Goal: Task Accomplishment & Management: Use online tool/utility

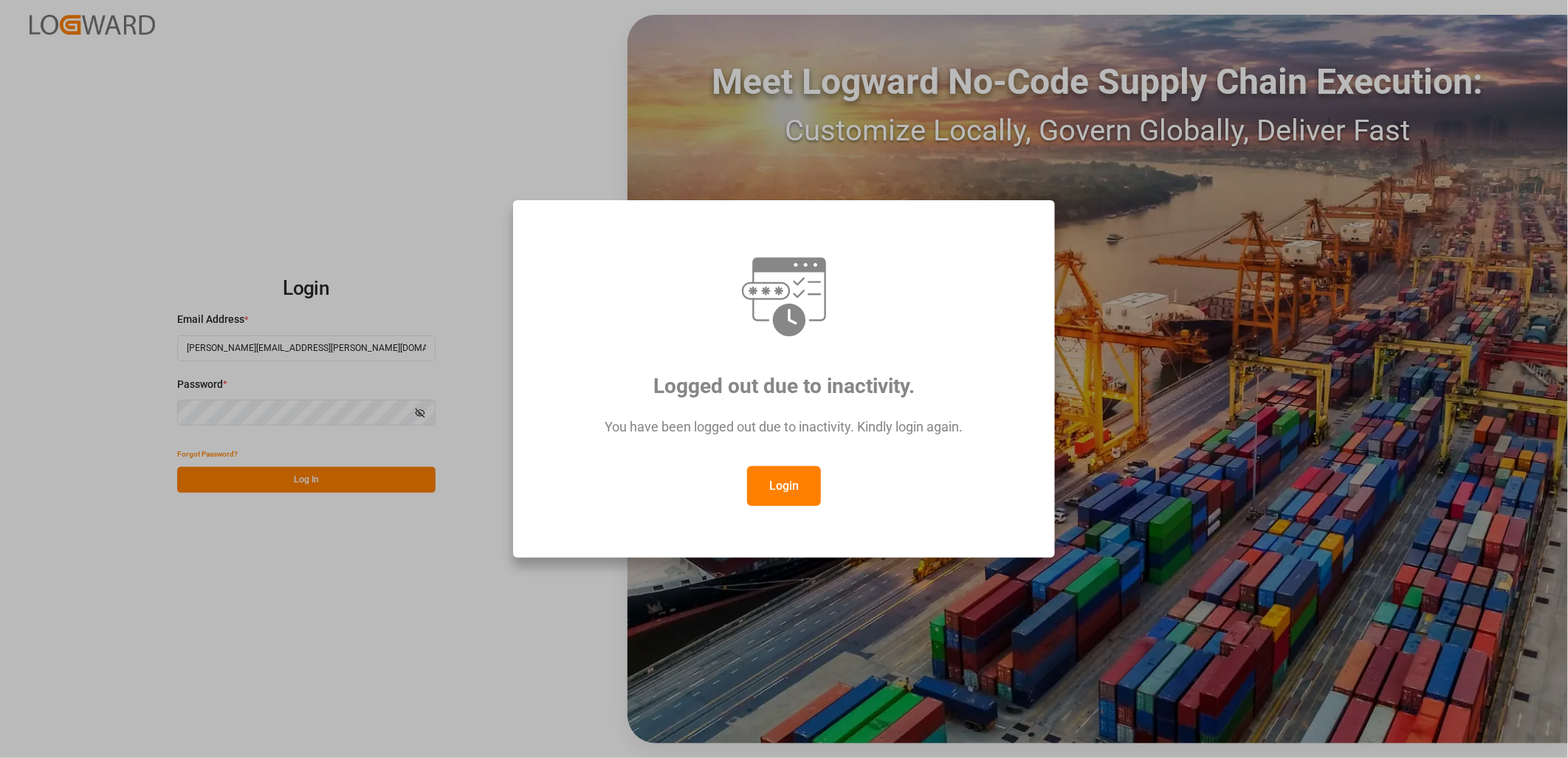
click at [784, 486] on button "Login" at bounding box center [784, 486] width 74 height 40
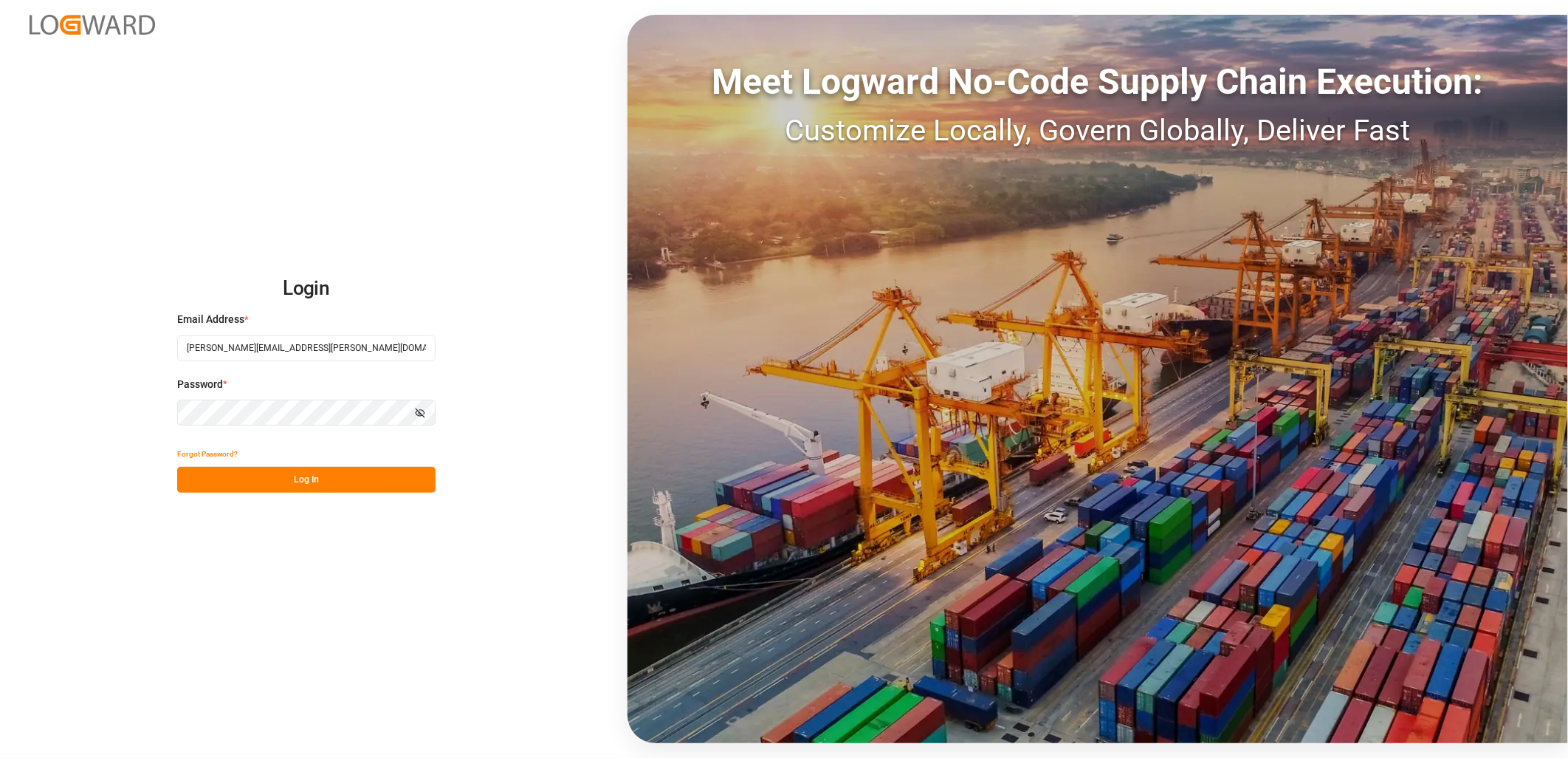
click at [299, 478] on button "Log In" at bounding box center [306, 480] width 258 height 26
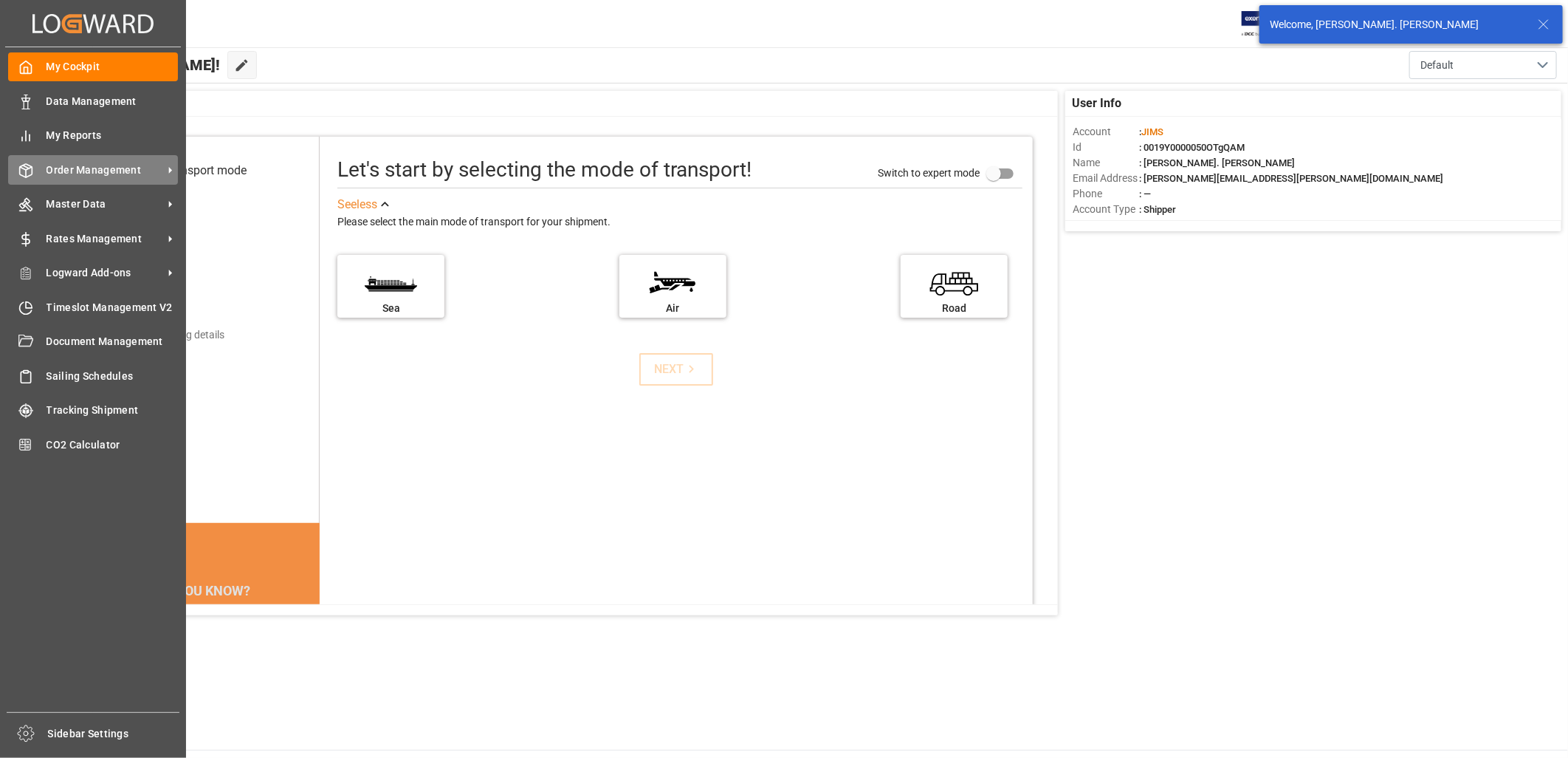
click at [97, 177] on div "Order Management Order Management" at bounding box center [93, 170] width 170 height 29
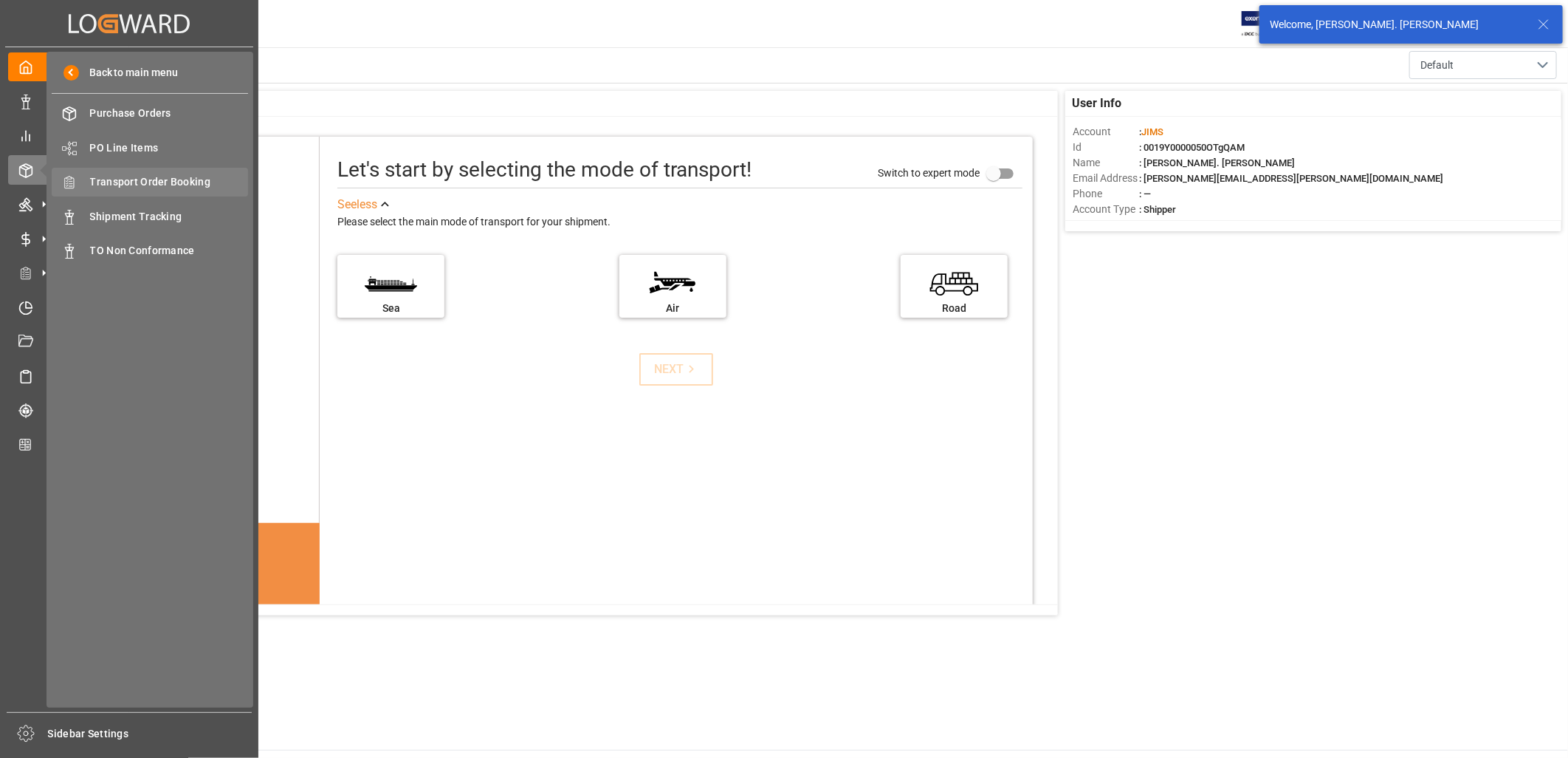
click at [161, 179] on span "Transport Order Booking" at bounding box center [170, 182] width 159 height 15
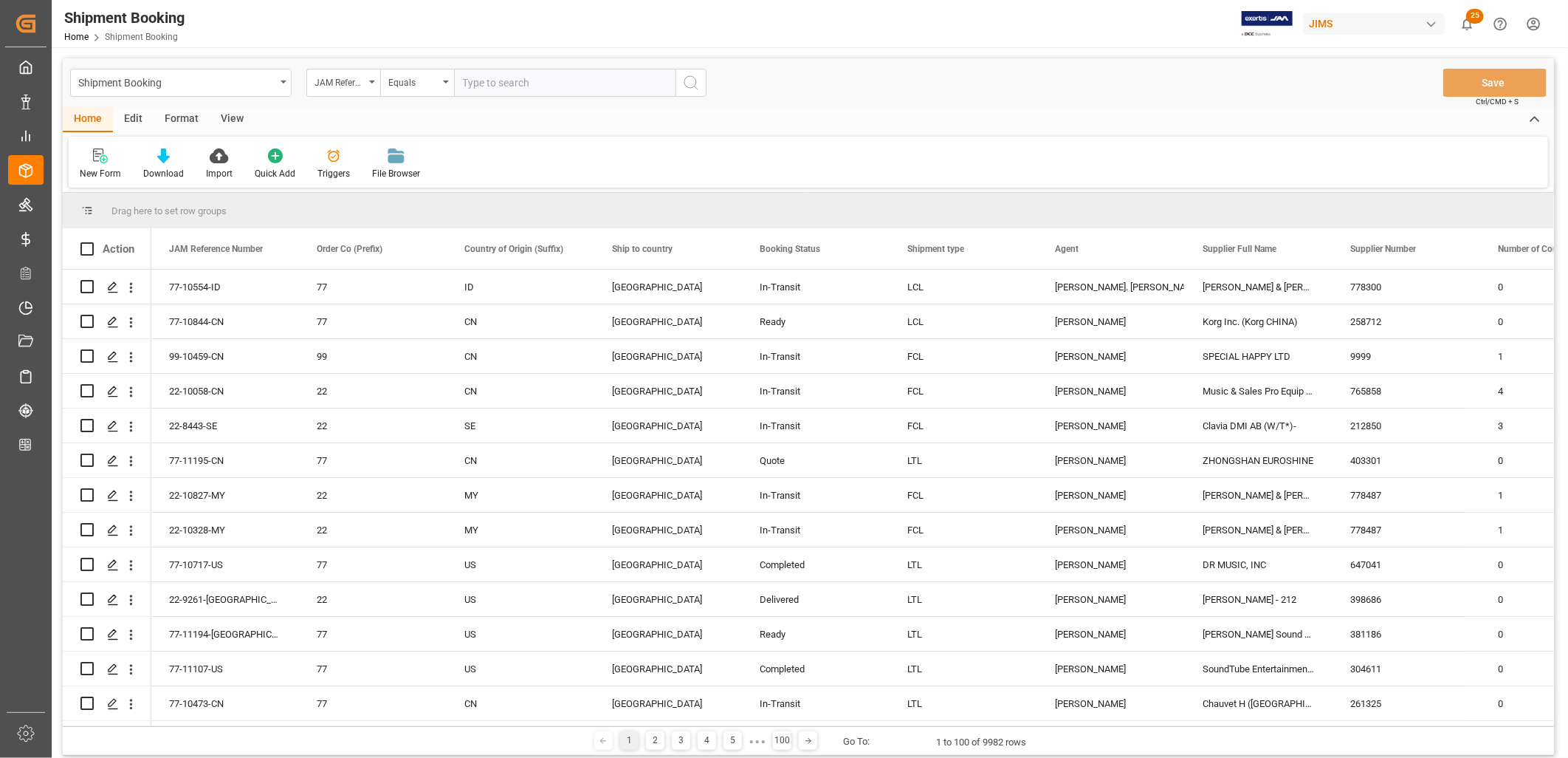
click at [466, 79] on input "text" at bounding box center [565, 83] width 222 height 28
type input "22-9338-CN"
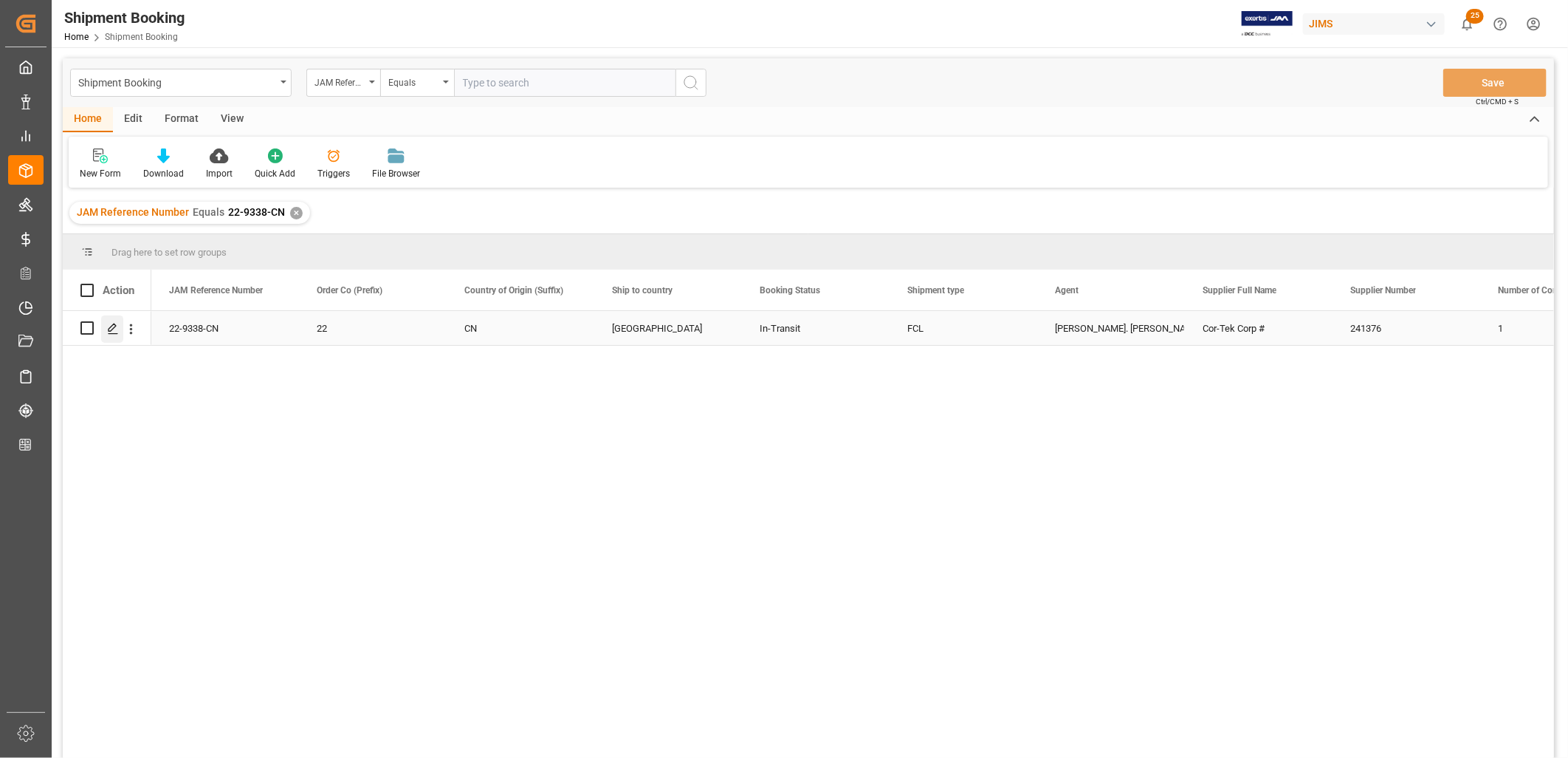
click at [107, 329] on icon "Press SPACE to select this row." at bounding box center [113, 329] width 12 height 12
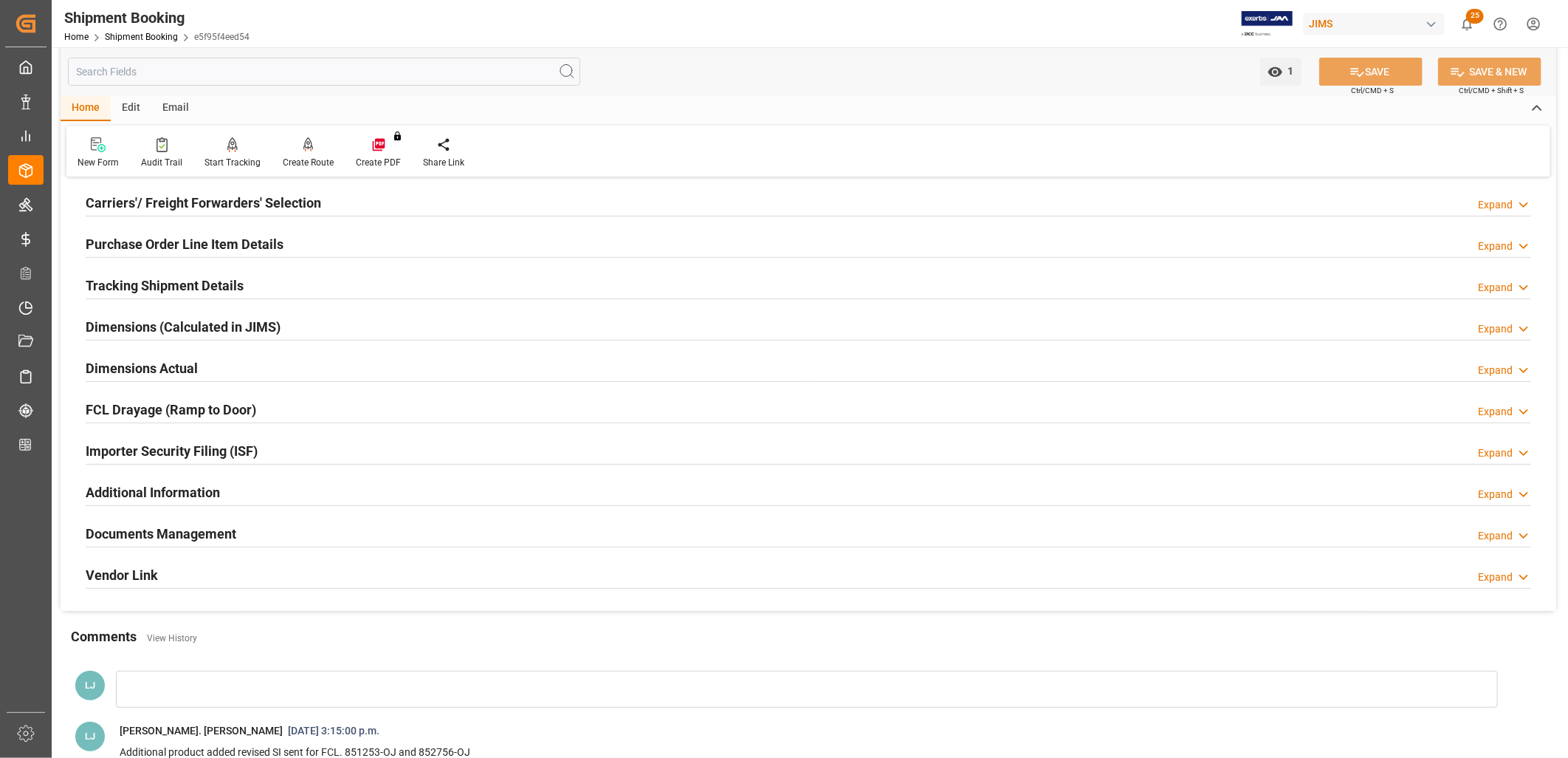
scroll to position [246, 0]
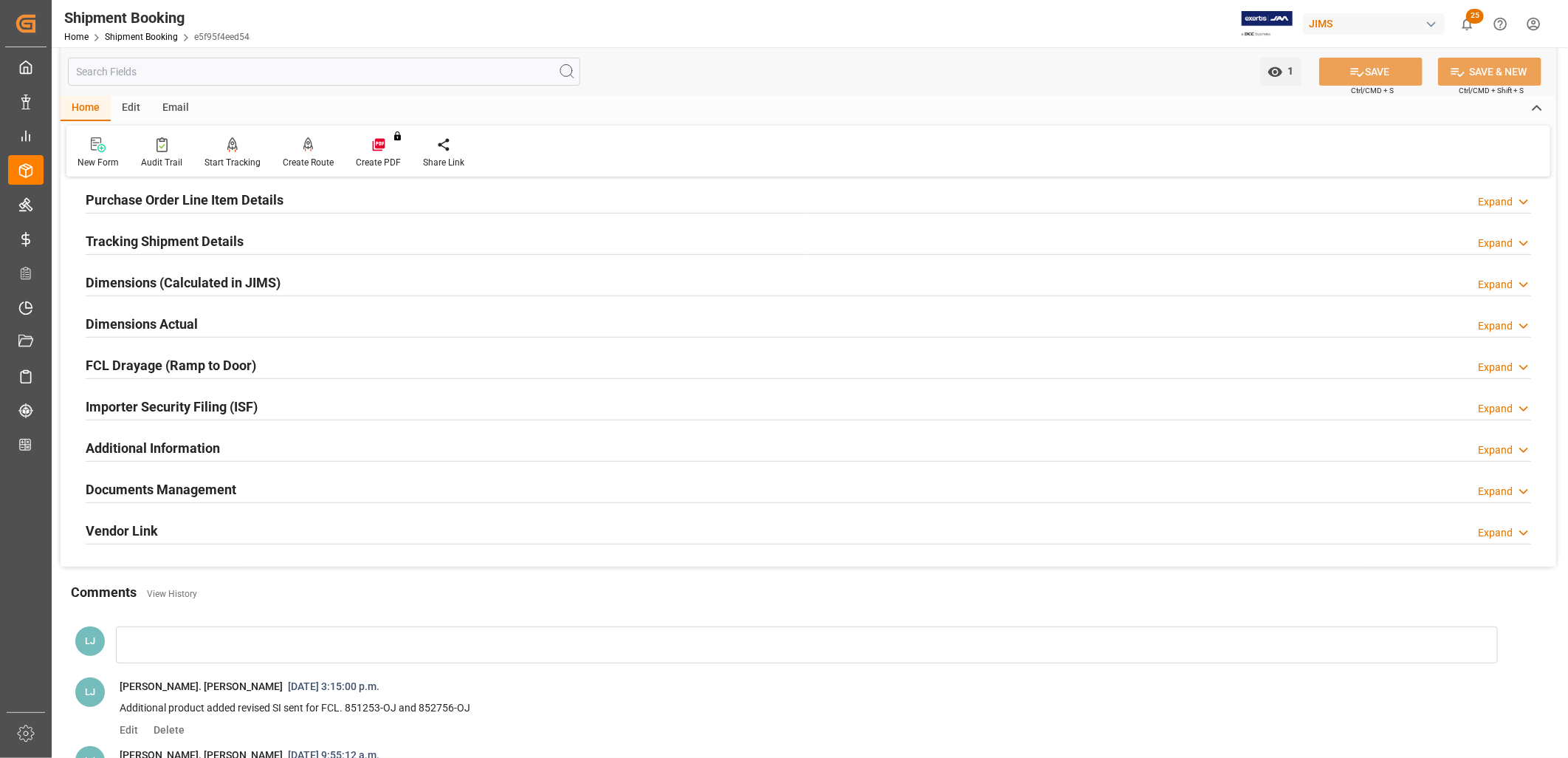
click at [215, 489] on h2 "Documents Management" at bounding box center [160, 489] width 151 height 20
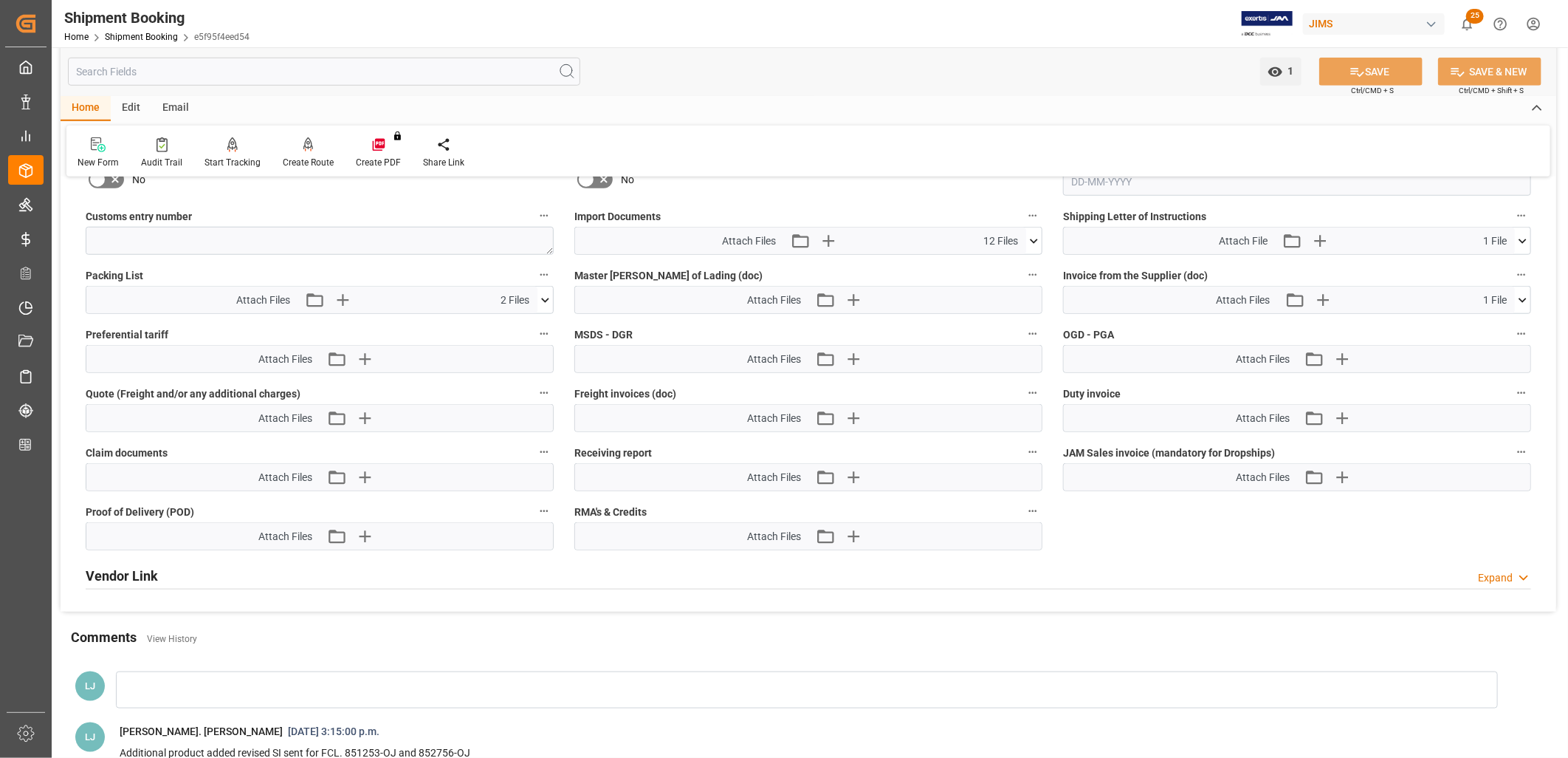
scroll to position [821, 0]
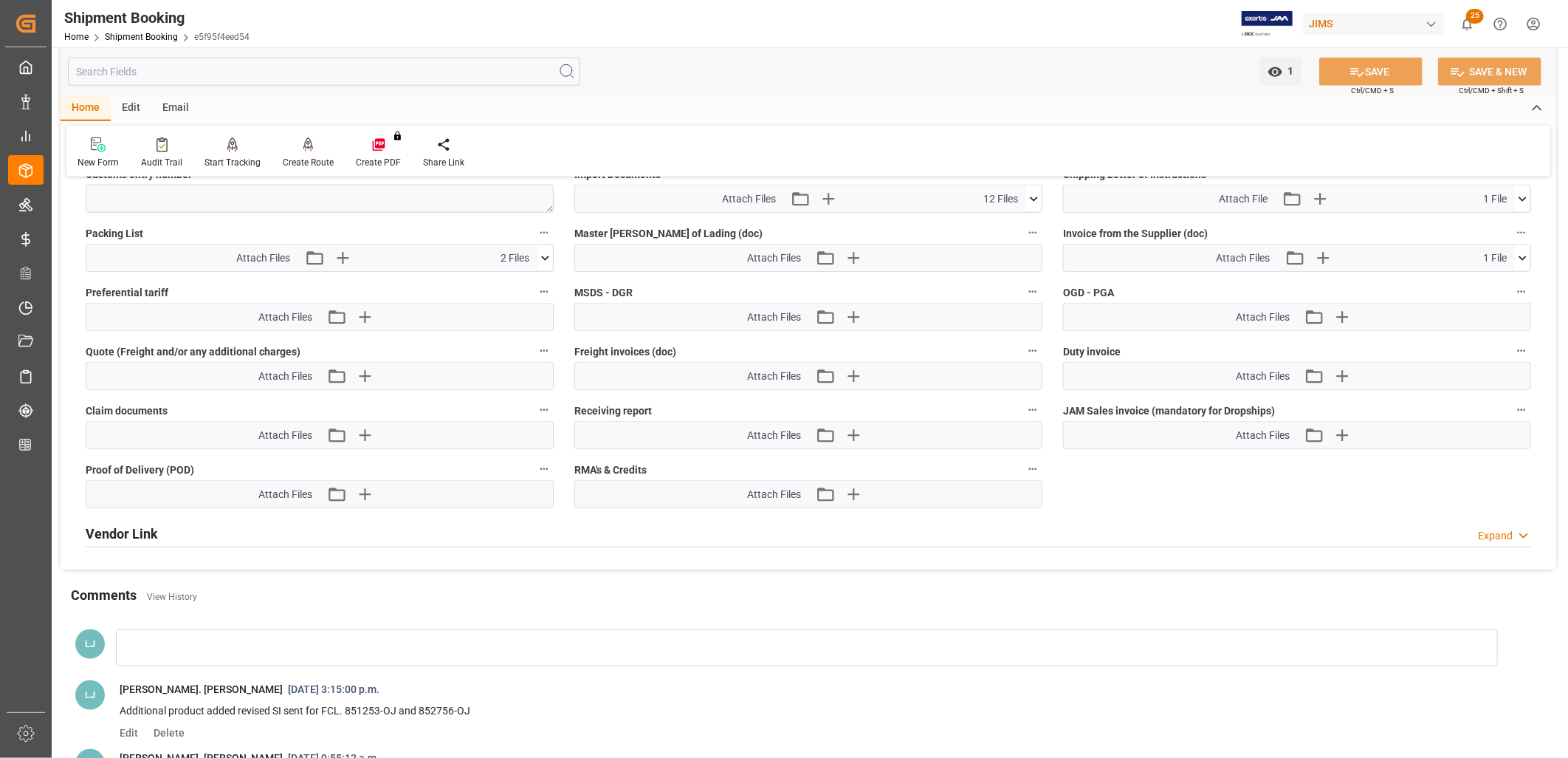
click at [1034, 200] on icon at bounding box center [1034, 199] width 15 height 15
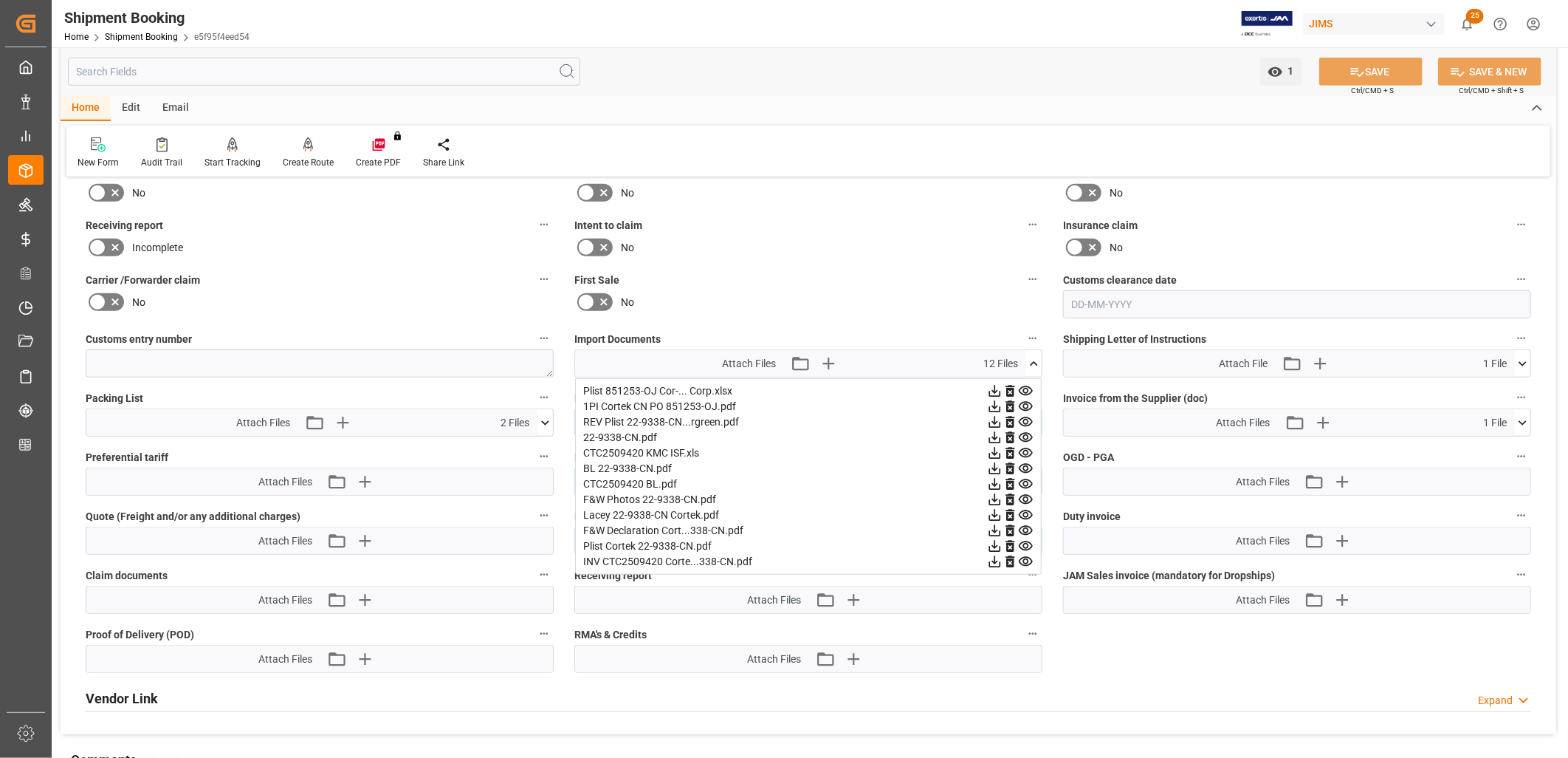
scroll to position [574, 0]
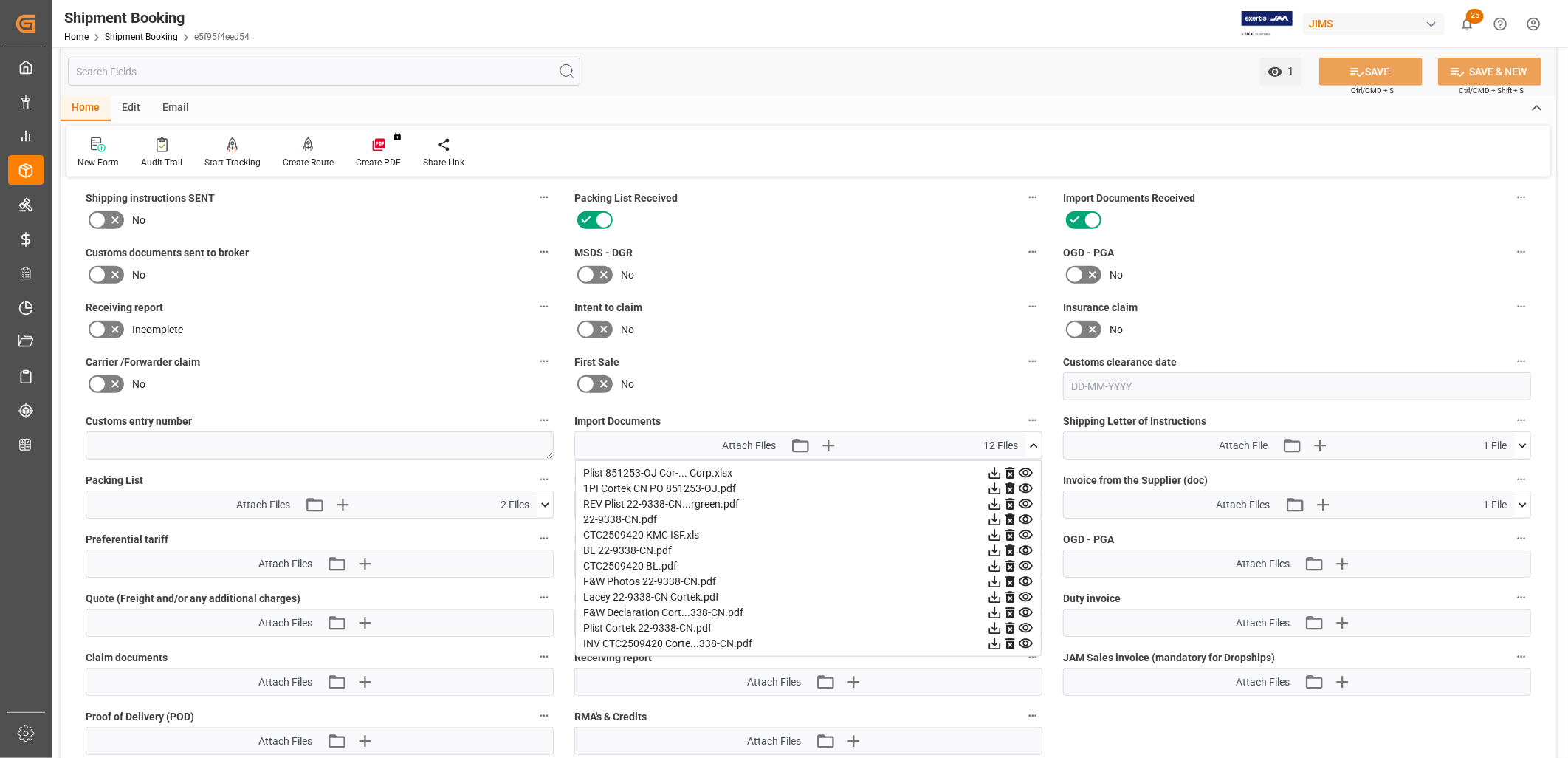
click at [867, 325] on div "No" at bounding box center [808, 329] width 468 height 23
click at [1034, 441] on icon at bounding box center [1034, 446] width 15 height 15
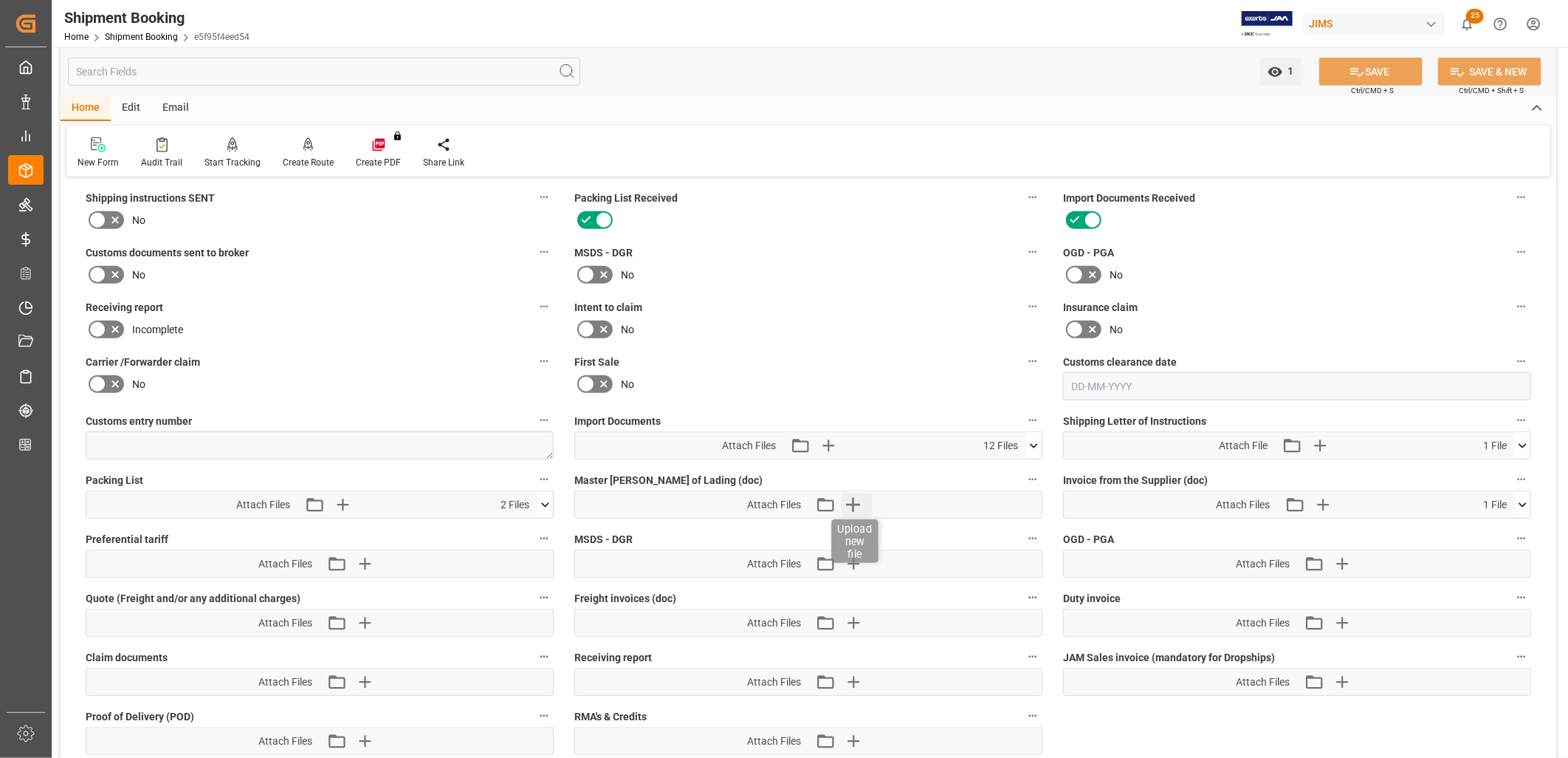
click at [852, 495] on icon "button" at bounding box center [853, 504] width 23 height 23
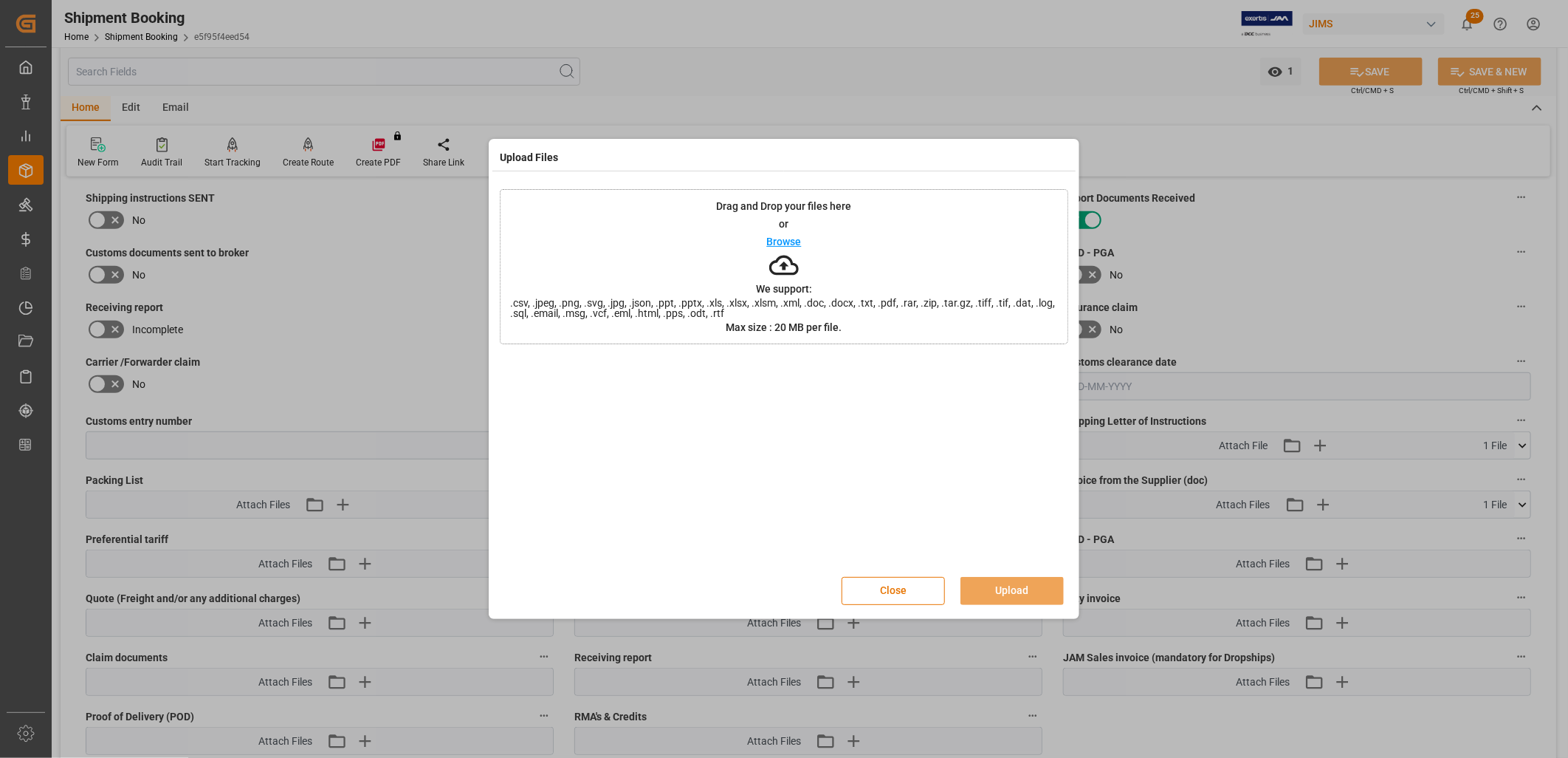
click at [792, 241] on p "Browse" at bounding box center [785, 242] width 35 height 11
click at [1006, 586] on button "Upload" at bounding box center [1012, 591] width 104 height 28
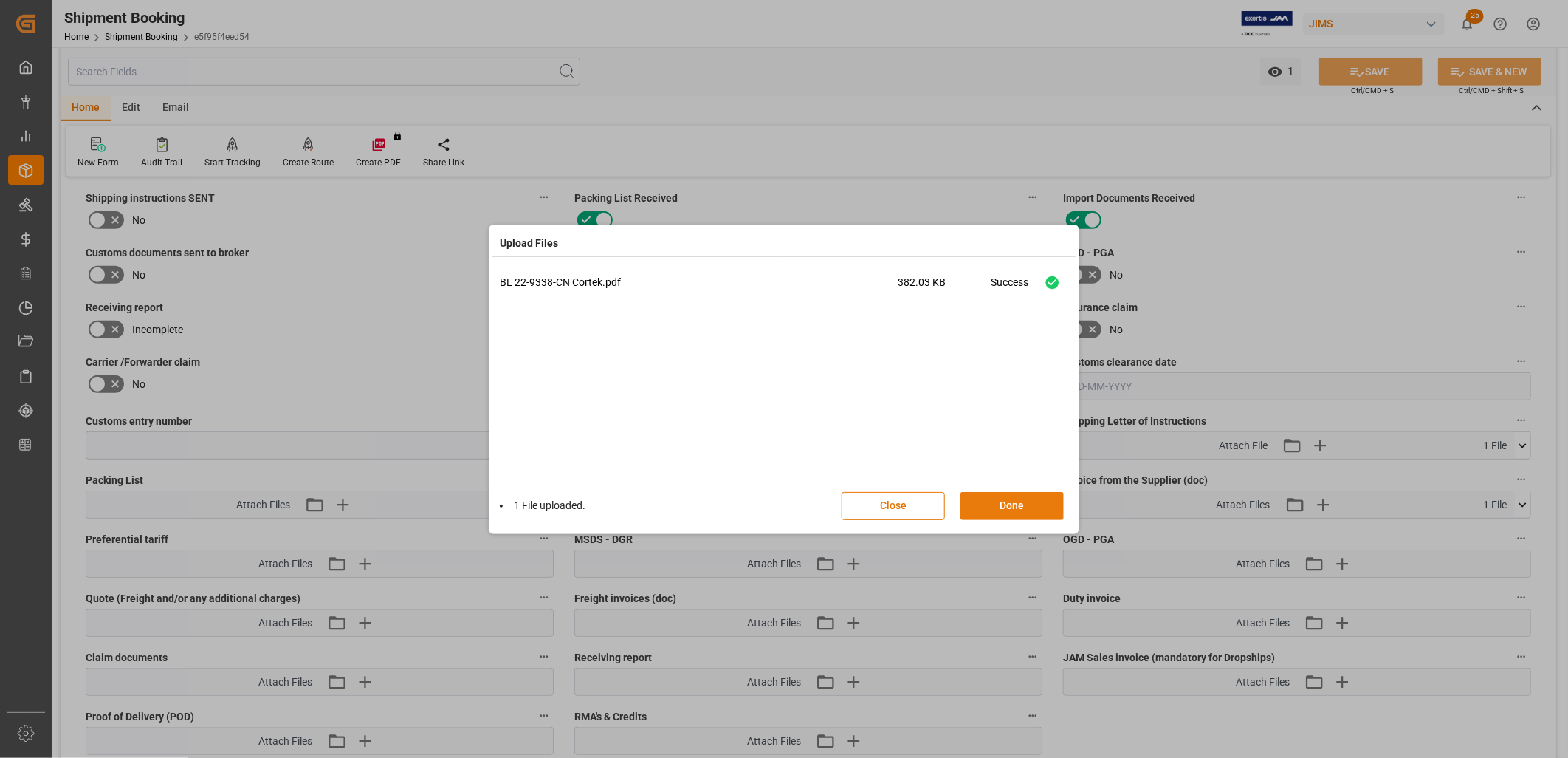
click at [1024, 504] on button "Done" at bounding box center [1012, 506] width 104 height 28
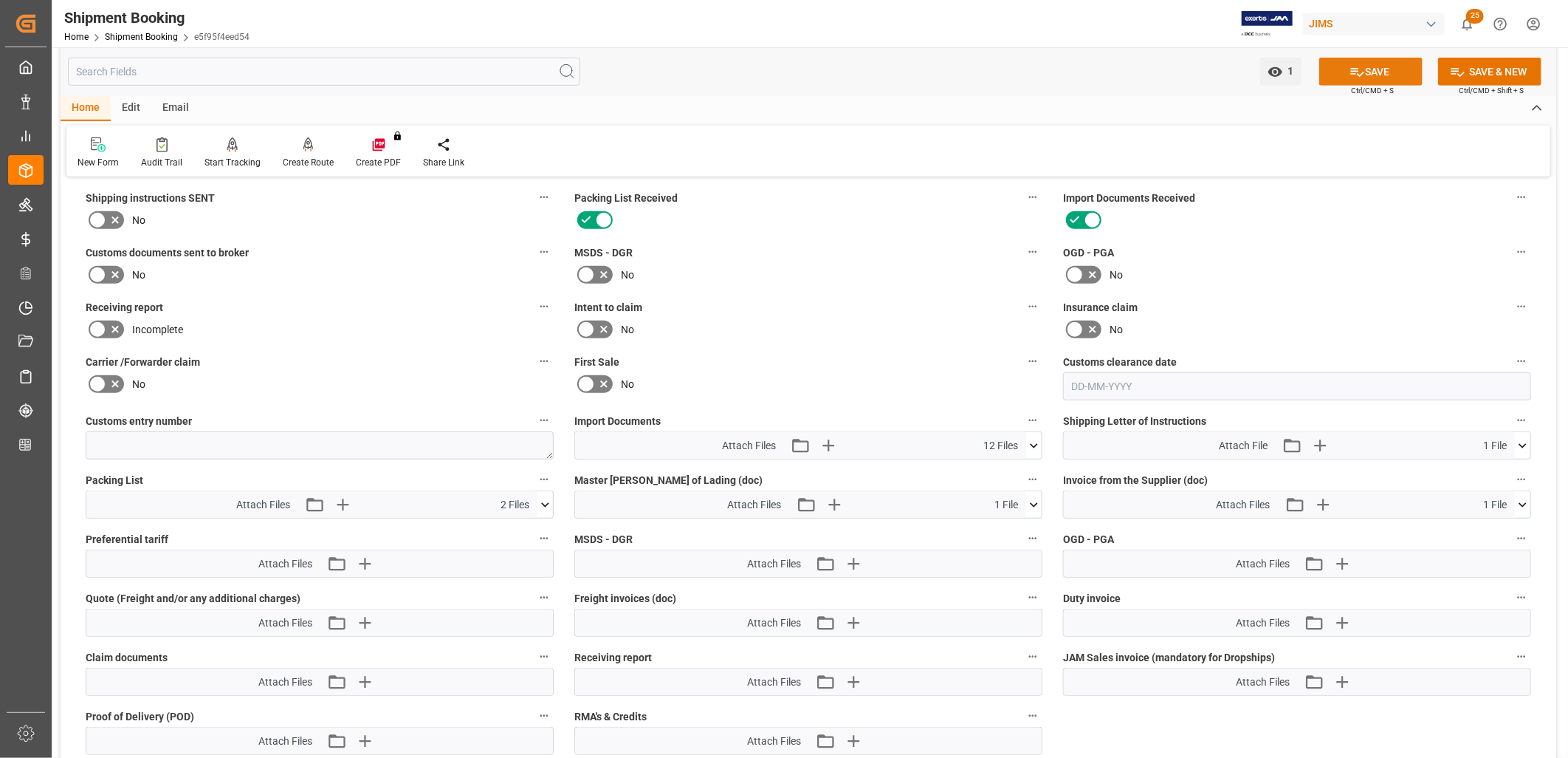
click at [1370, 68] on button "SAVE" at bounding box center [1371, 71] width 104 height 28
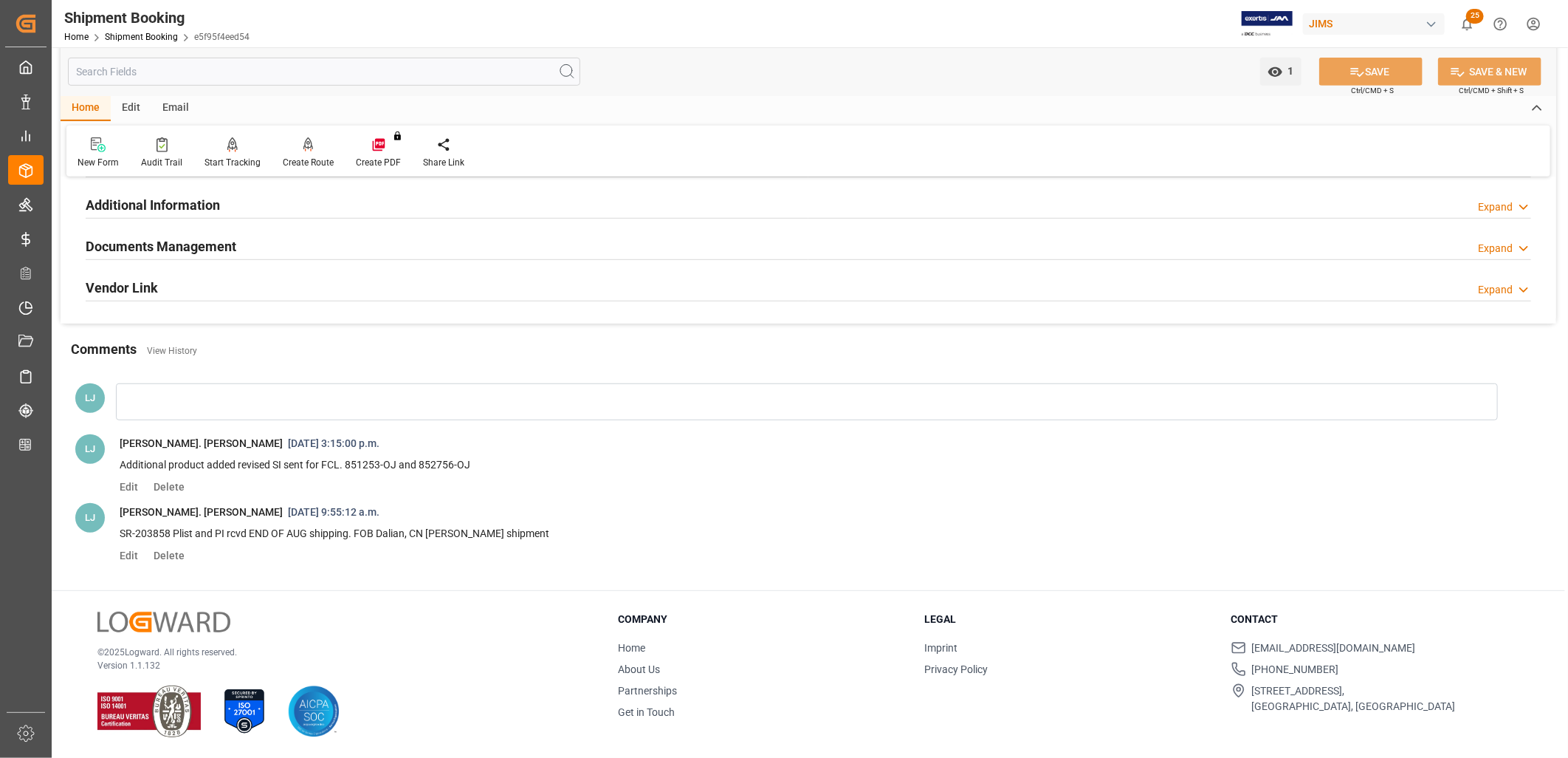
scroll to position [0, 0]
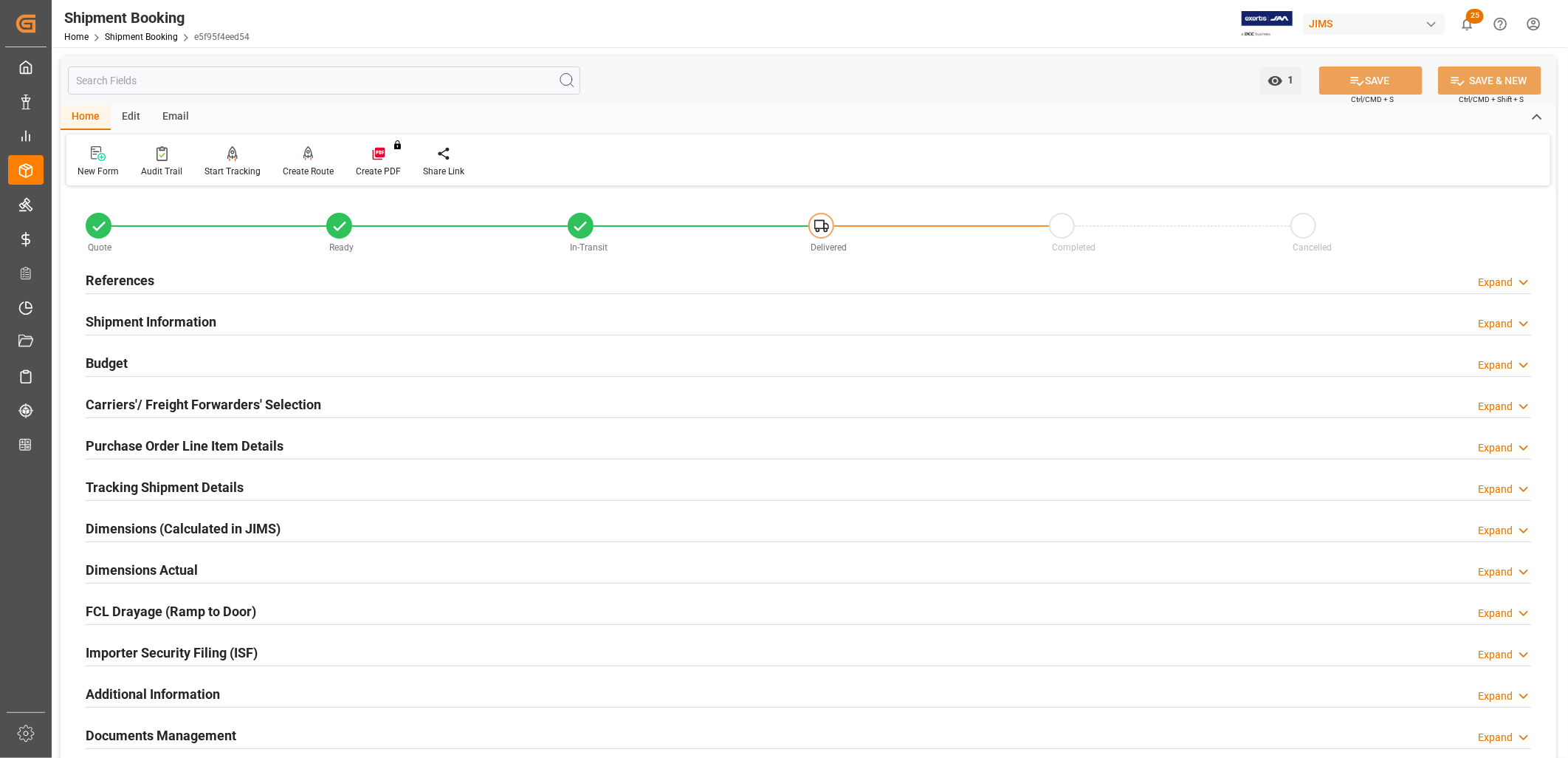
click at [144, 270] on h2 "References" at bounding box center [120, 280] width 69 height 20
